Goal: Task Accomplishment & Management: Complete application form

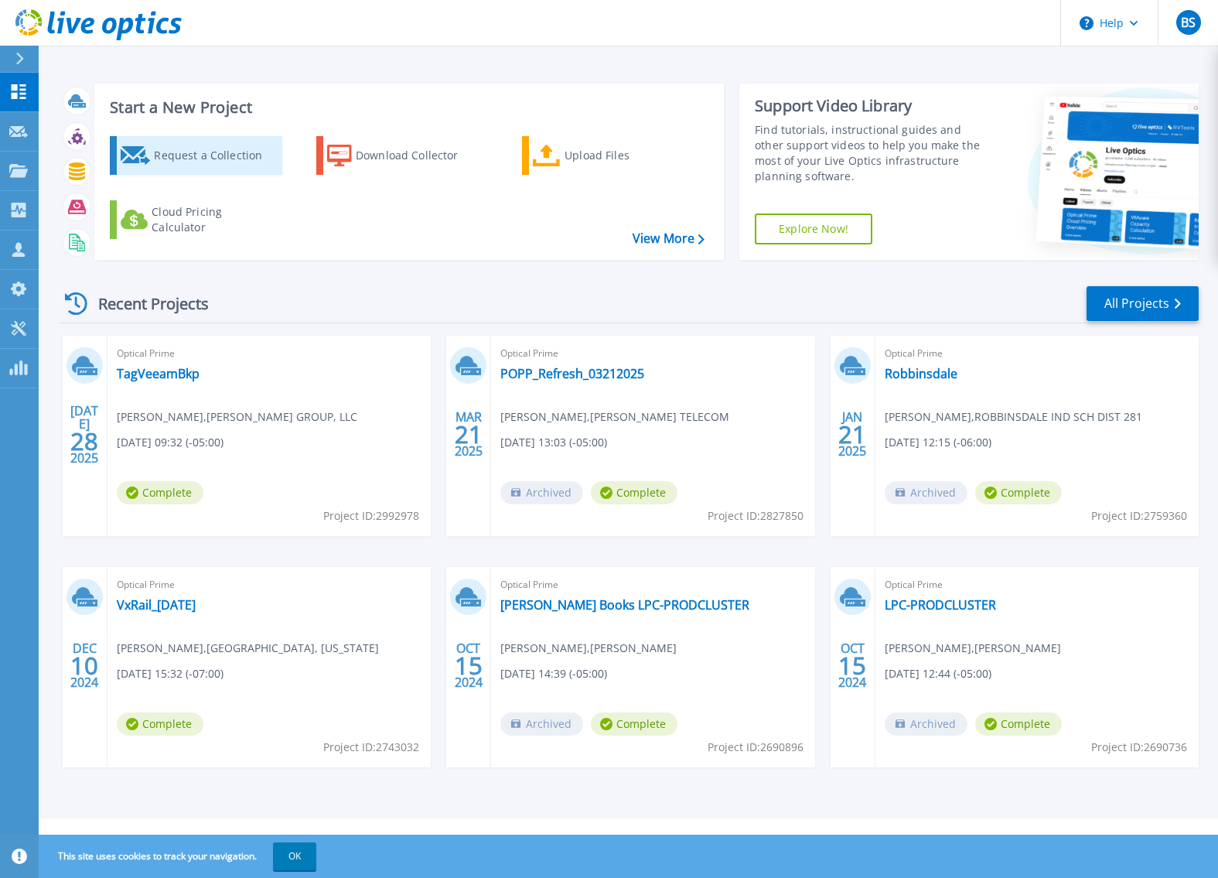
click at [178, 142] on div "Request a Collection" at bounding box center [216, 155] width 124 height 31
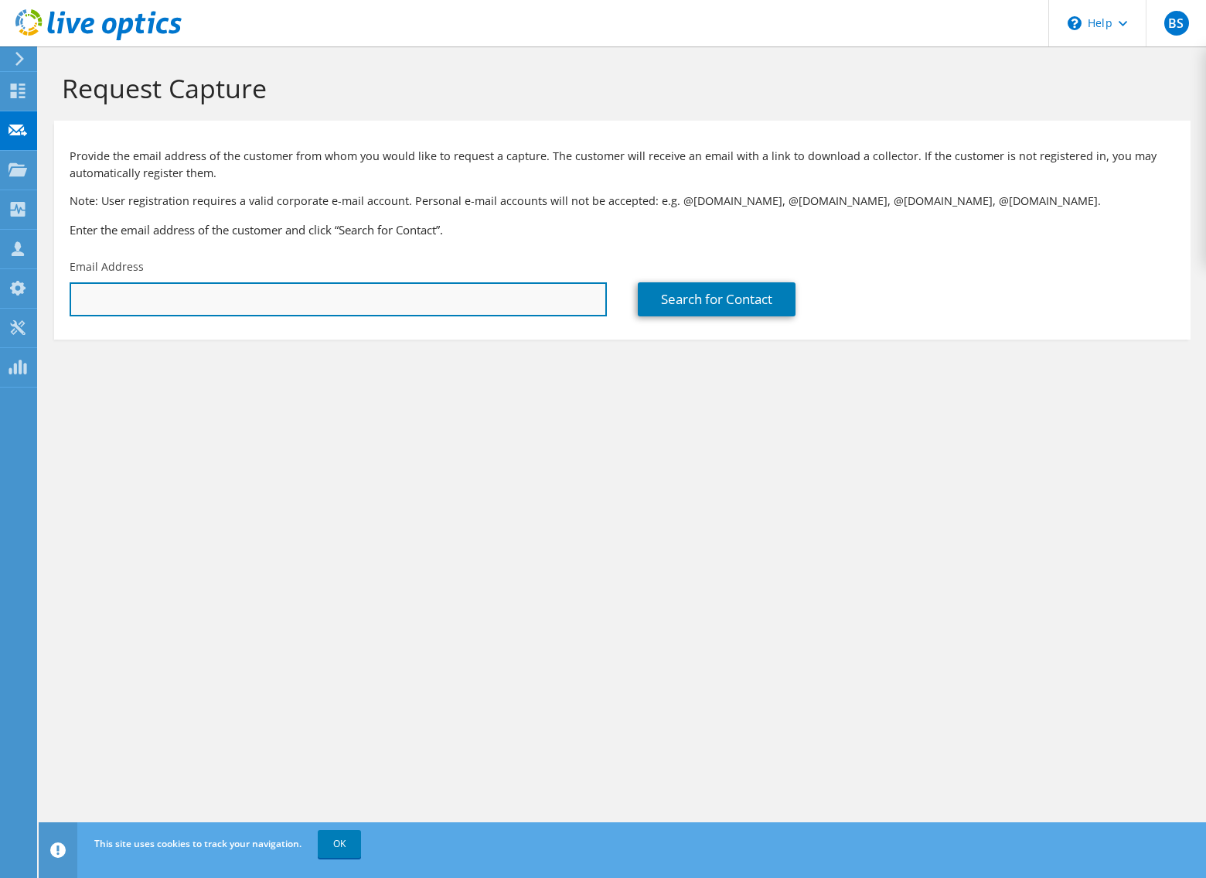
click at [428, 316] on input "text" at bounding box center [338, 299] width 537 height 34
type input "bilalghandour@twins.com"
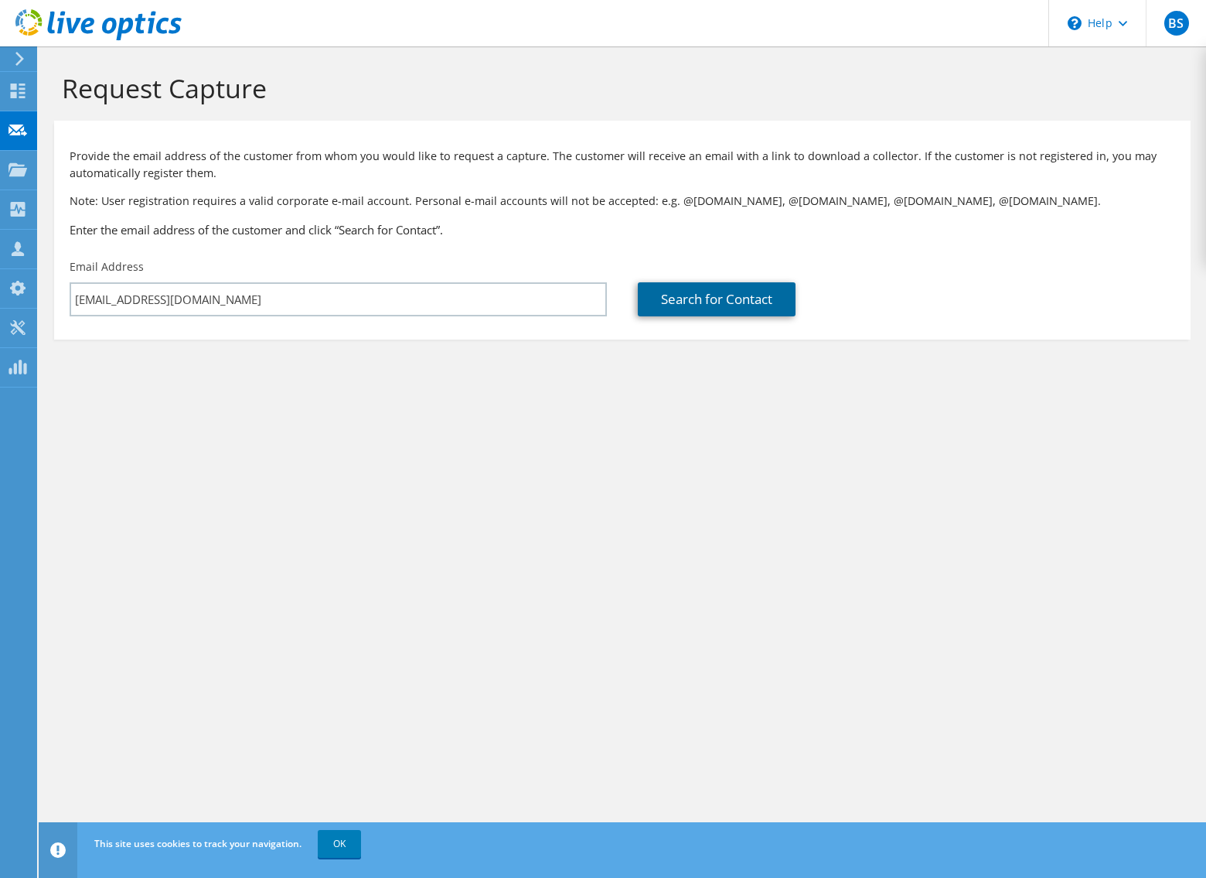
click at [748, 302] on link "Search for Contact" at bounding box center [717, 299] width 158 height 34
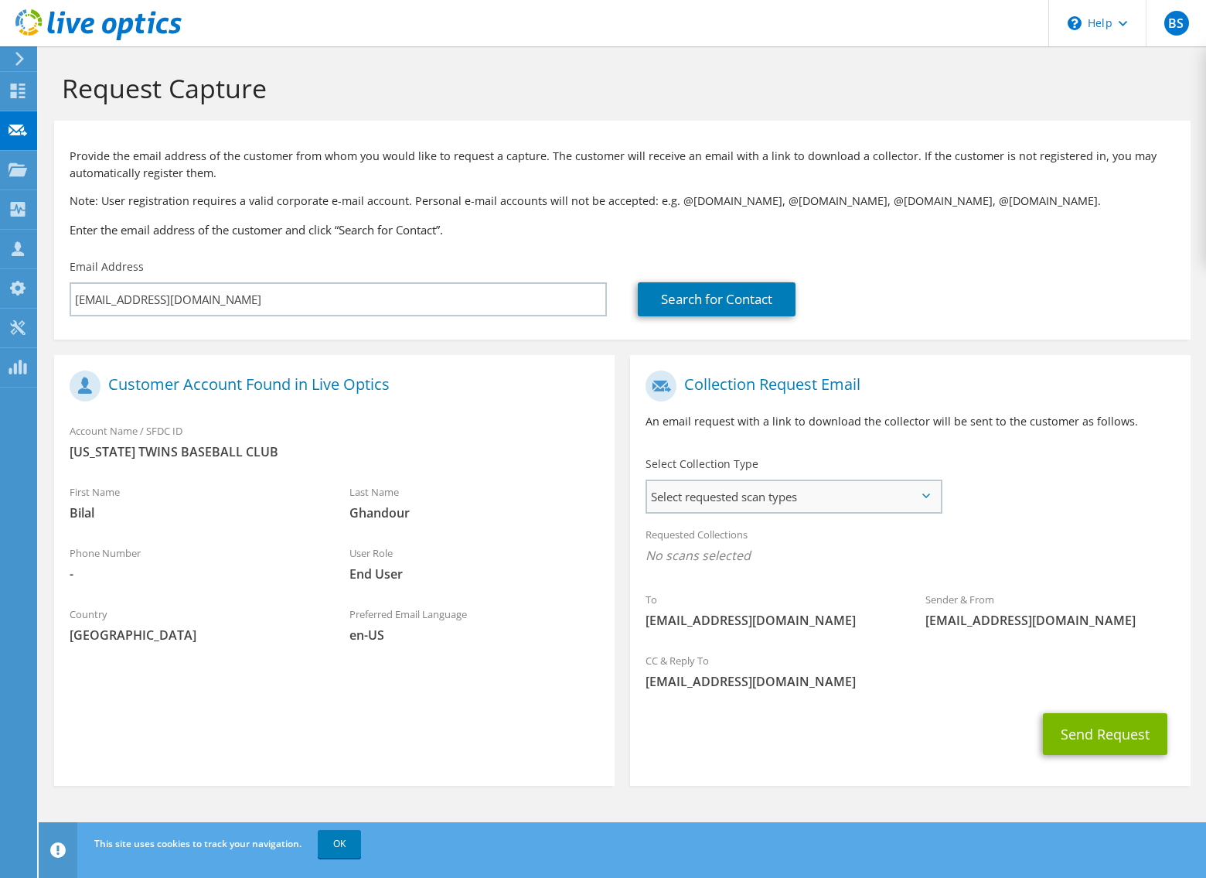
click at [834, 499] on span "Select requested scan types" at bounding box center [793, 496] width 293 height 31
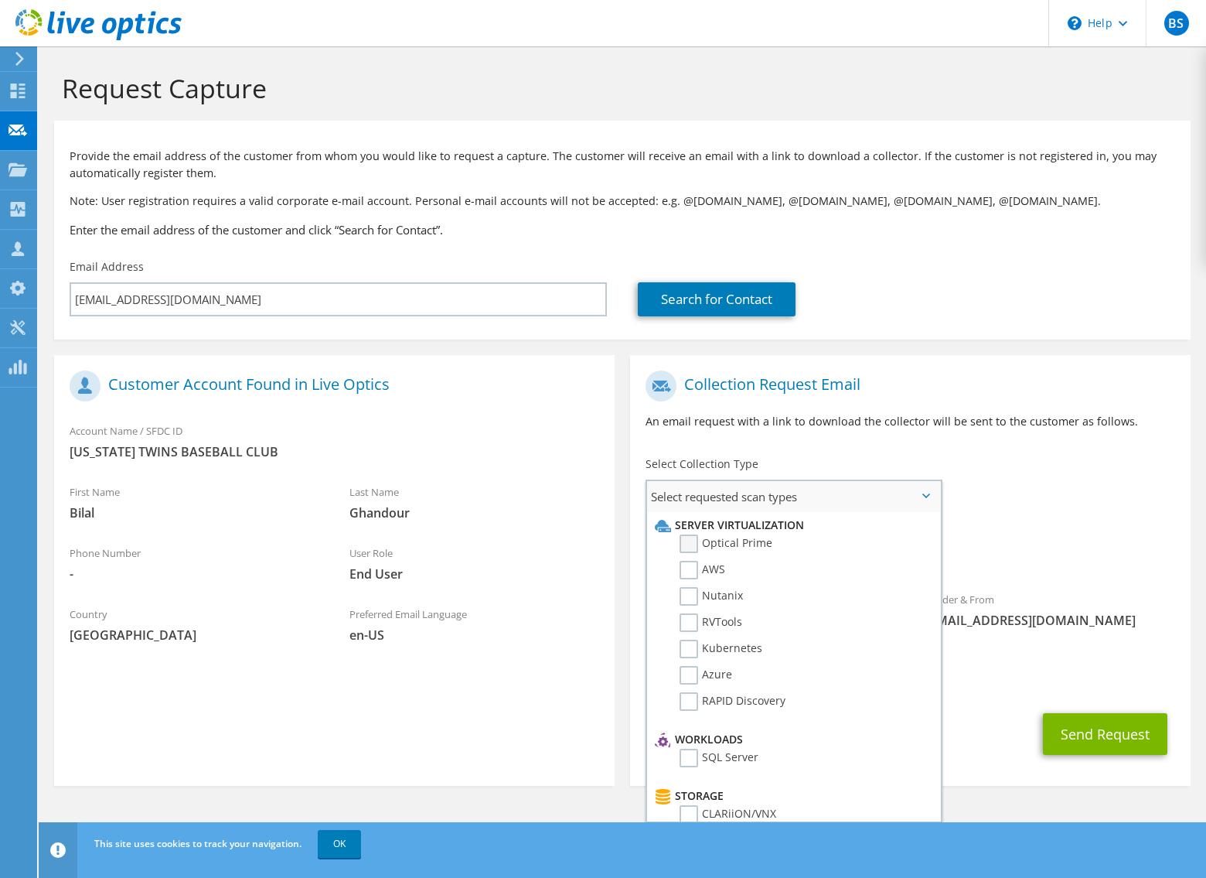
click at [734, 543] on label "Optical Prime" at bounding box center [726, 543] width 93 height 19
click at [0, 0] on input "Optical Prime" at bounding box center [0, 0] width 0 height 0
click at [1113, 741] on button "Send Request" at bounding box center [1105, 739] width 124 height 42
